Goal: Browse casually

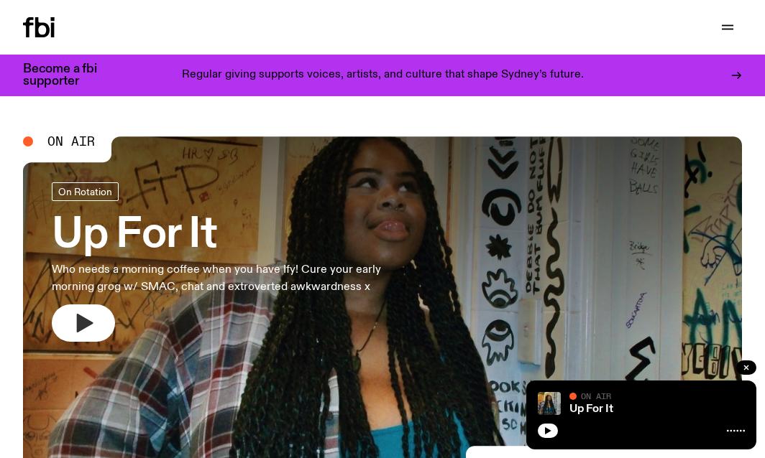
click at [98, 320] on button "button" at bounding box center [83, 323] width 63 height 37
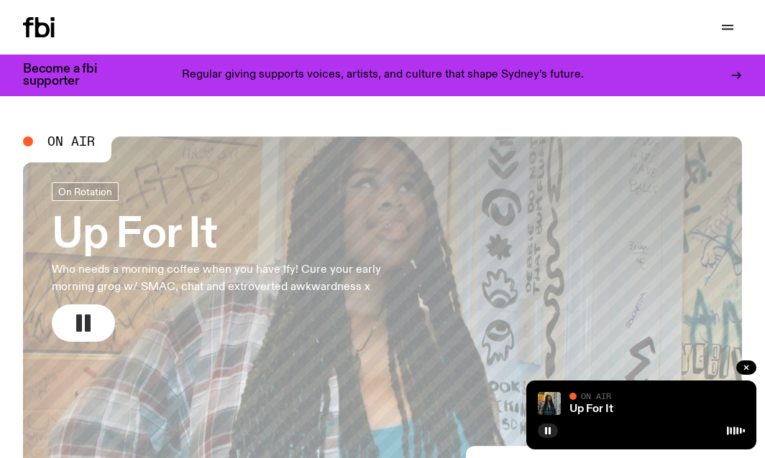
click at [91, 328] on icon "button" at bounding box center [83, 323] width 23 height 23
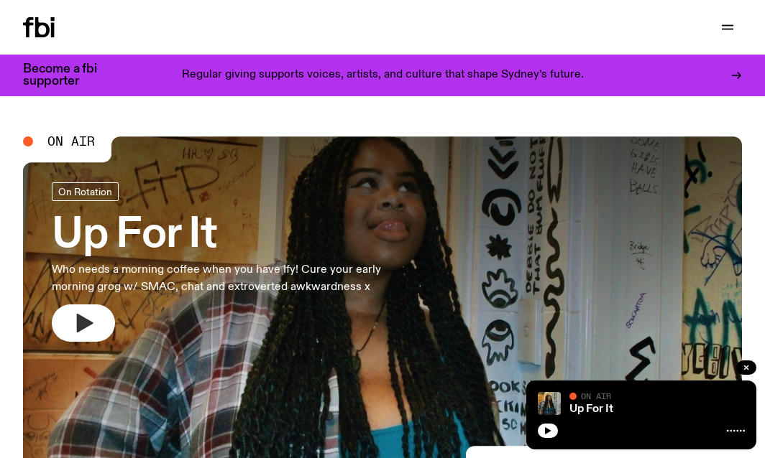
click at [102, 320] on button "button" at bounding box center [83, 323] width 63 height 37
